Goal: Find specific page/section: Find specific page/section

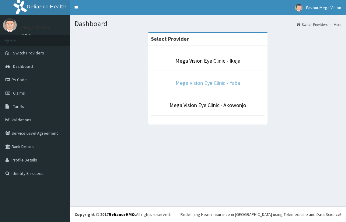
click at [222, 82] on link "Mega Vision Eye Clinic - Yaba" at bounding box center [207, 82] width 65 height 7
